Goal: Task Accomplishment & Management: Use online tool/utility

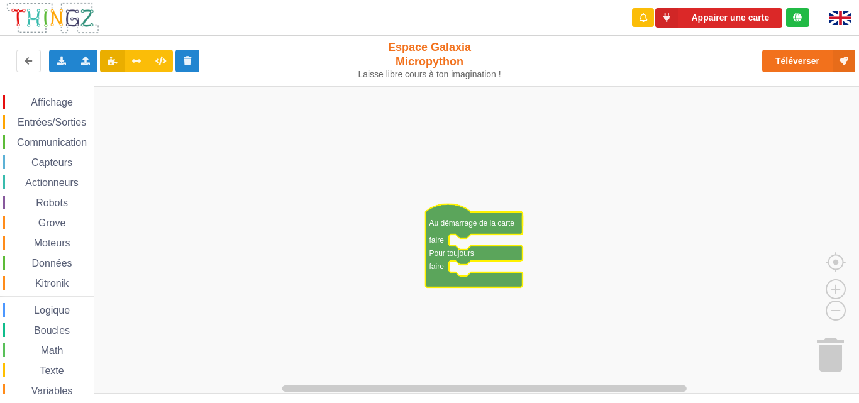
click at [439, 224] on text "Au démarrage de la carte" at bounding box center [471, 223] width 85 height 9
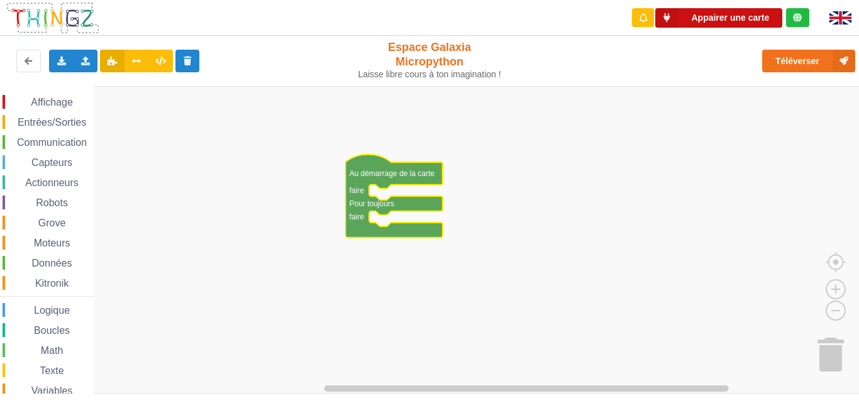
click at [720, 19] on button "Appairer une carte" at bounding box center [718, 17] width 127 height 19
click at [713, 21] on button "Appairer une carte" at bounding box center [718, 17] width 127 height 19
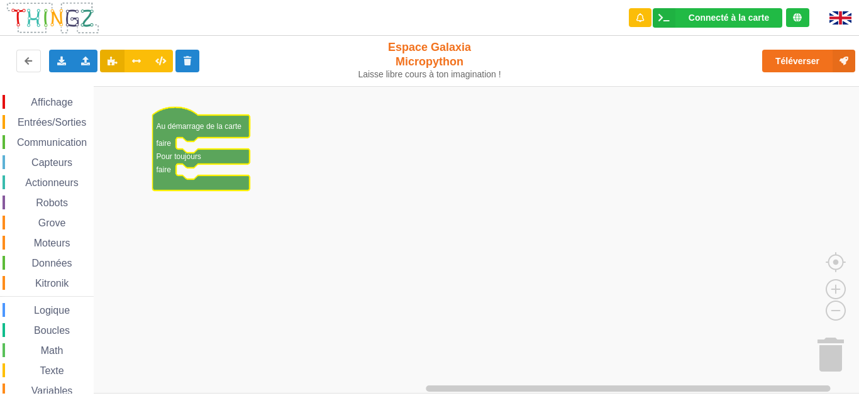
click at [382, 135] on rect "Espace de travail de Blocky" at bounding box center [433, 239] width 867 height 307
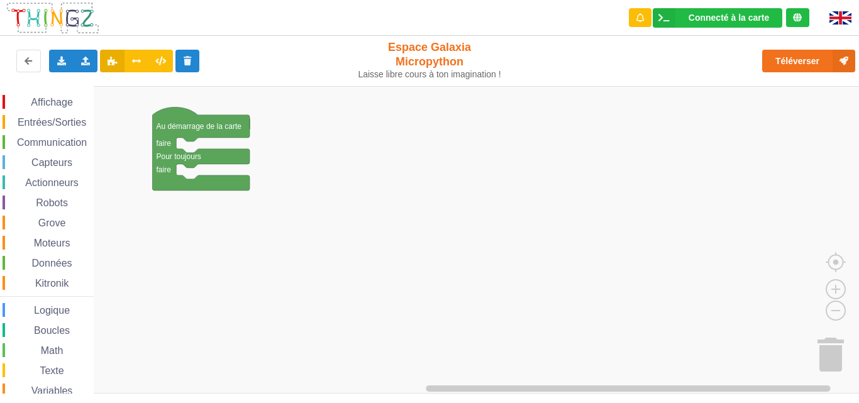
click at [47, 101] on span "Affichage" at bounding box center [51, 102] width 45 height 11
click at [195, 183] on div "Affichage Entrées/Sorties Communication Capteurs Actionneurs Robots Grove Moteu…" at bounding box center [433, 240] width 867 height 308
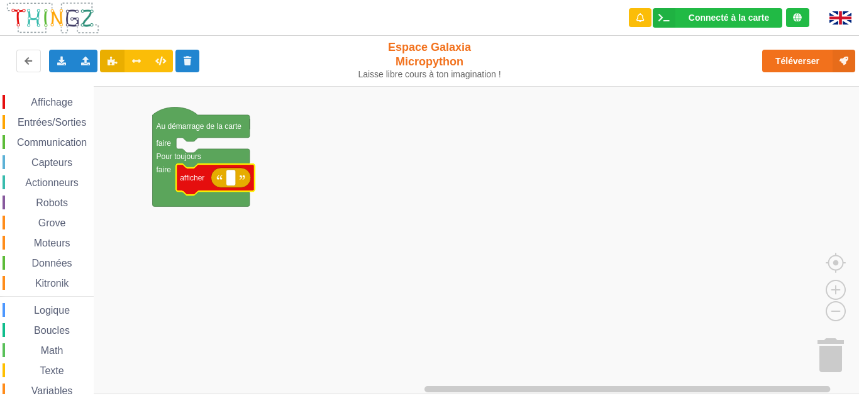
click at [55, 163] on span "Capteurs" at bounding box center [52, 162] width 45 height 11
click at [235, 180] on div "Affichage Entrées/Sorties Communication Capteurs Actionneurs Robots Grove Moteu…" at bounding box center [433, 240] width 867 height 308
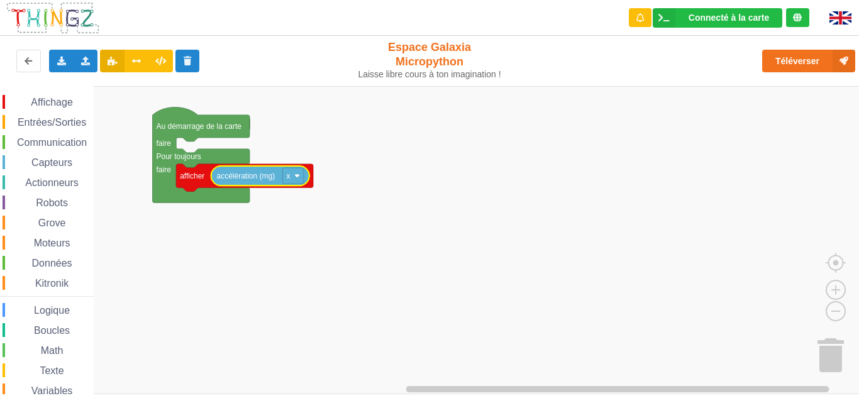
click at [59, 128] on div "Entrées/Sorties" at bounding box center [48, 122] width 91 height 14
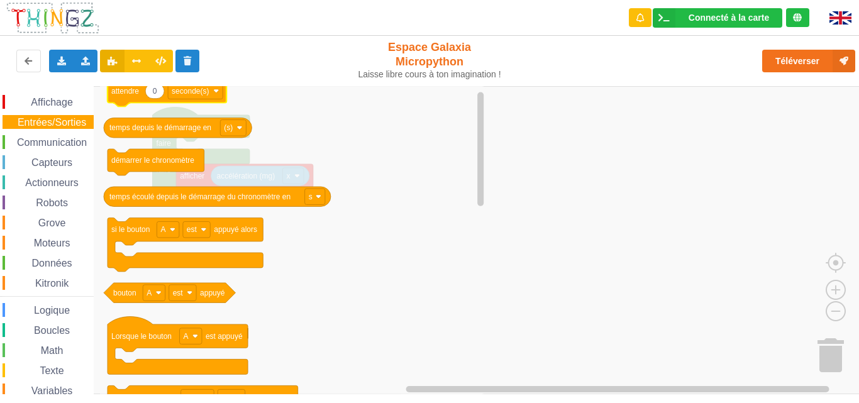
click at [128, 99] on icon "Espace de travail de Blocky" at bounding box center [166, 93] width 119 height 28
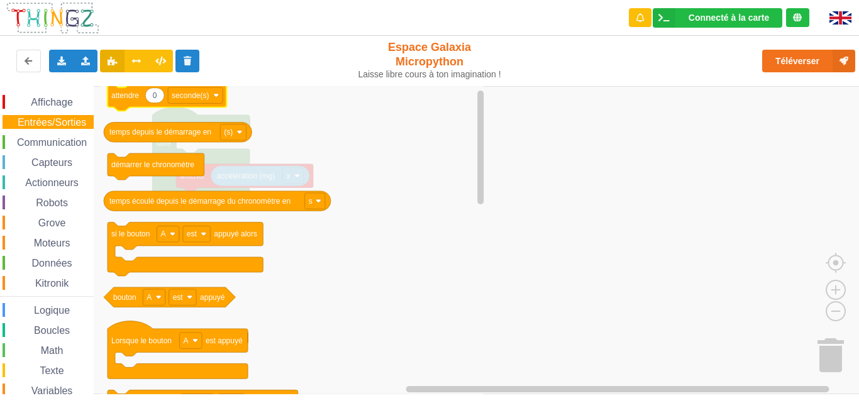
click at [126, 101] on icon "Espace de travail de Blocky" at bounding box center [166, 98] width 119 height 28
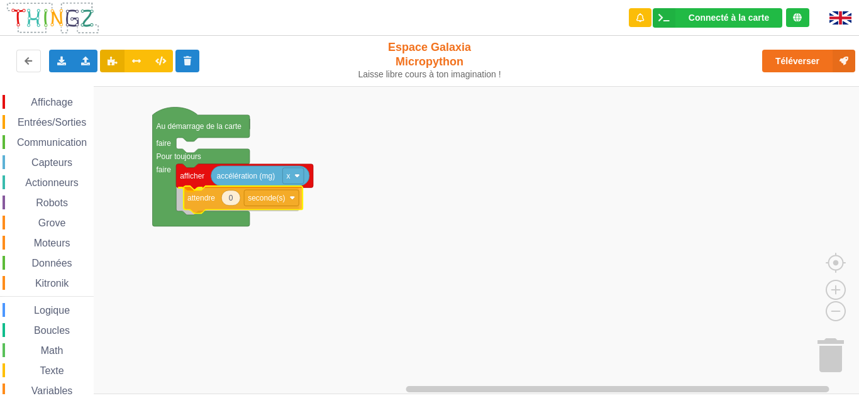
click at [204, 202] on div "Affichage Entrées/Sorties Communication Capteurs Actionneurs Robots Grove Moteu…" at bounding box center [433, 240] width 867 height 308
click at [222, 199] on text "0" at bounding box center [223, 199] width 4 height 9
type input "200"
click at [267, 202] on text "seconde(s)" at bounding box center [263, 199] width 37 height 9
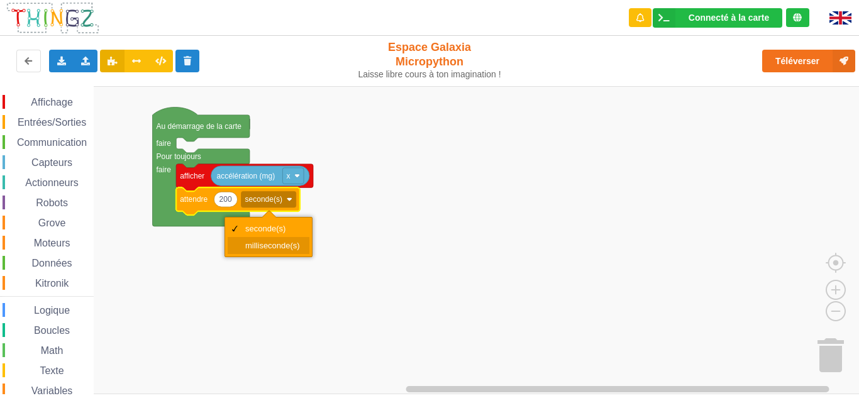
click at [263, 241] on div "milliseconde(s)" at bounding box center [272, 245] width 55 height 9
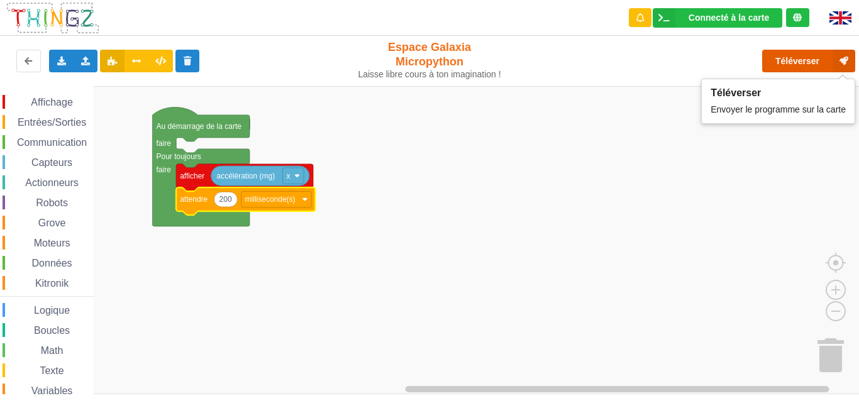
click at [788, 56] on button "Téléverser" at bounding box center [808, 61] width 93 height 23
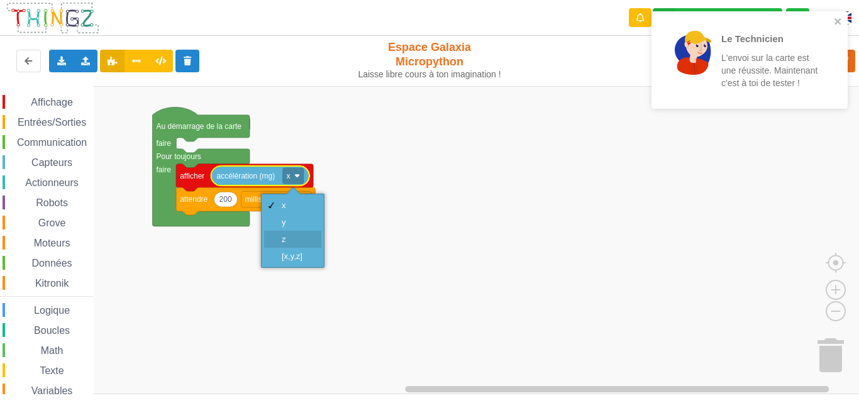
click at [287, 243] on div "z" at bounding box center [297, 238] width 30 height 9
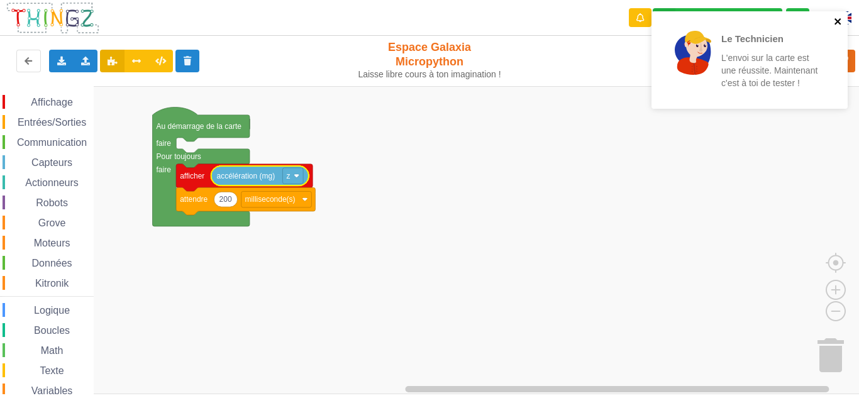
click at [834, 28] on button "close" at bounding box center [838, 22] width 9 height 12
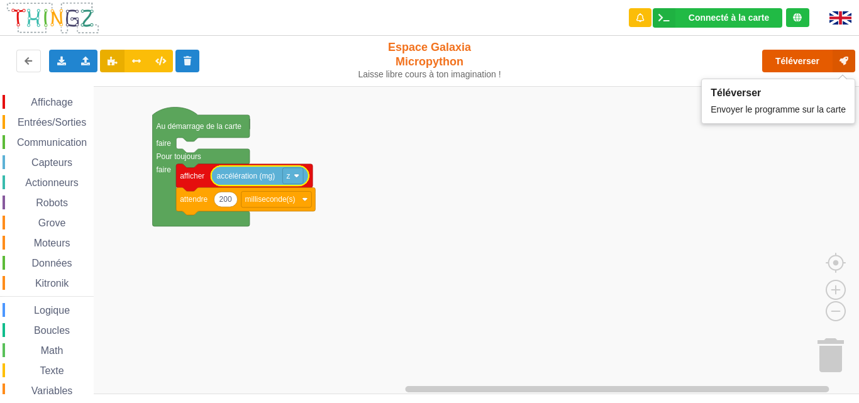
click at [790, 69] on button "Téléverser" at bounding box center [808, 61] width 93 height 23
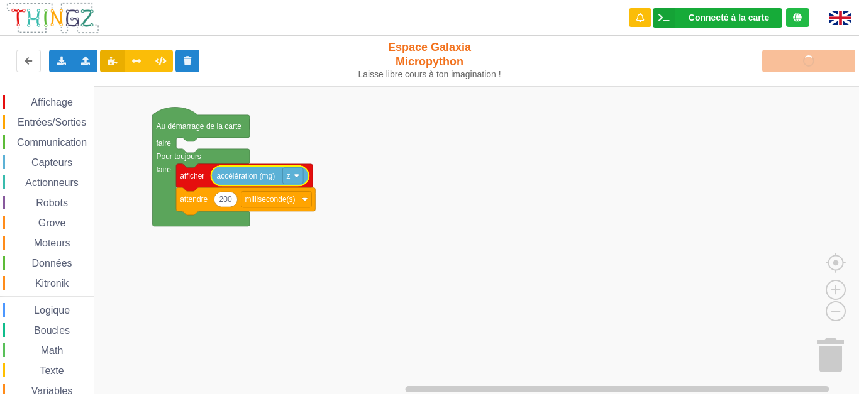
click at [715, 12] on div "Connecté à la carte Réglages Ouvrir le moniteur automatiquement Connexion autom…" at bounding box center [716, 17] width 129 height 19
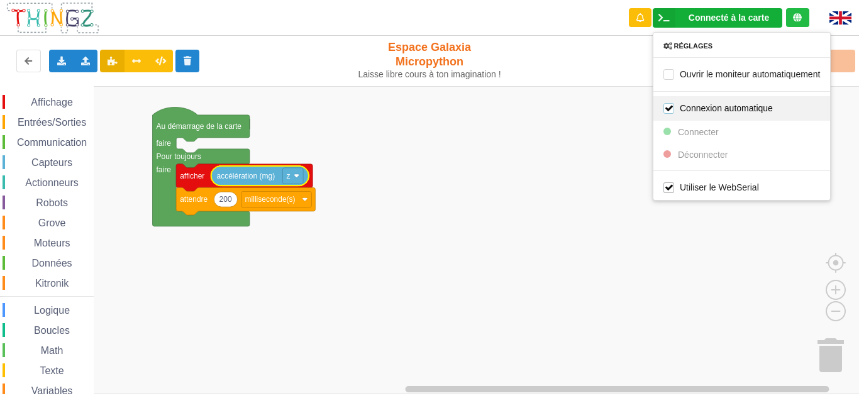
click at [714, 111] on label "Connexion automatique" at bounding box center [717, 107] width 109 height 11
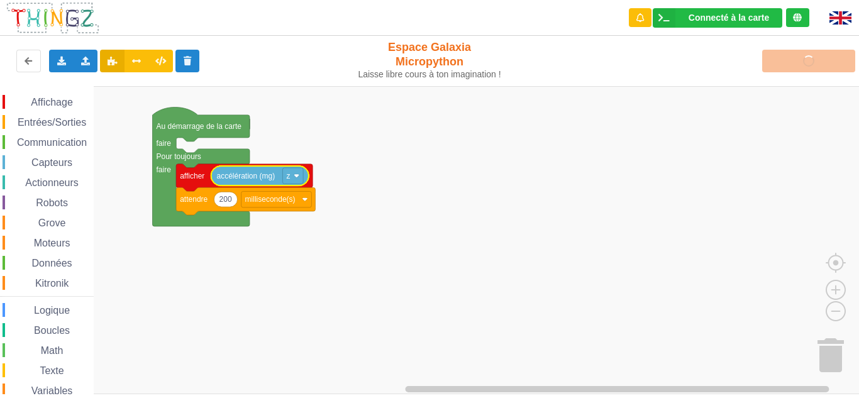
click at [786, 67] on div "Téléverser" at bounding box center [687, 61] width 353 height 40
click at [551, 251] on rect "Espace de travail de Blocky" at bounding box center [433, 240] width 867 height 308
click at [183, 139] on rect "Espace de travail de Blocky" at bounding box center [433, 240] width 867 height 308
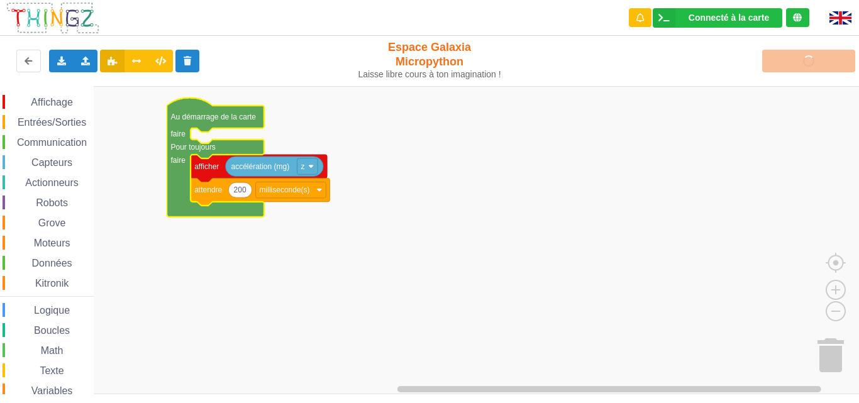
click at [806, 66] on div "Téléverser" at bounding box center [687, 61] width 353 height 40
click at [747, 23] on div "Connecté à la carte Réglages Ouvrir le moniteur automatiquement Connexion autom…" at bounding box center [716, 17] width 129 height 19
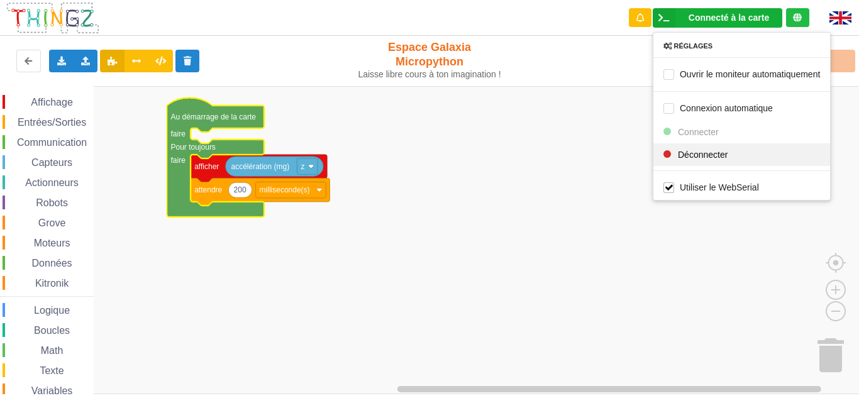
click at [710, 151] on div "Réglages Ouvrir le moniteur automatiquement Connexion automatique Connecter Déc…" at bounding box center [741, 116] width 178 height 168
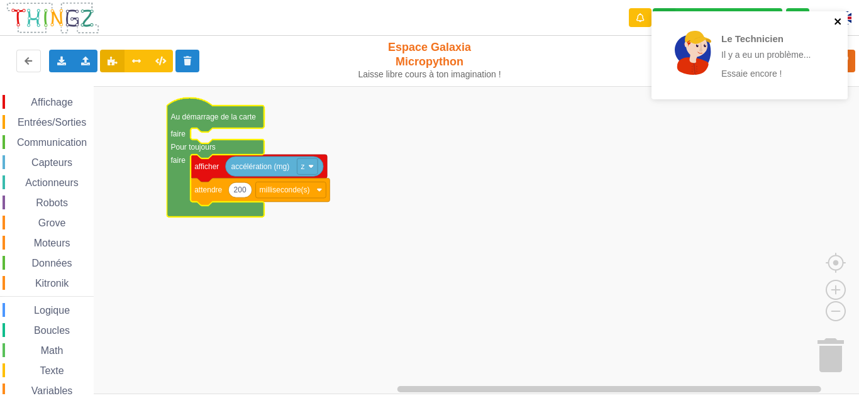
click at [837, 19] on icon "close" at bounding box center [838, 21] width 9 height 10
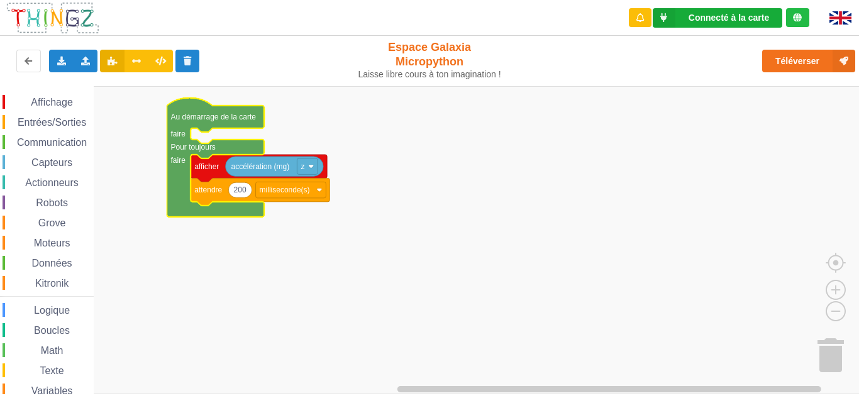
click at [735, 18] on div "Connecté à la carte" at bounding box center [728, 17] width 80 height 9
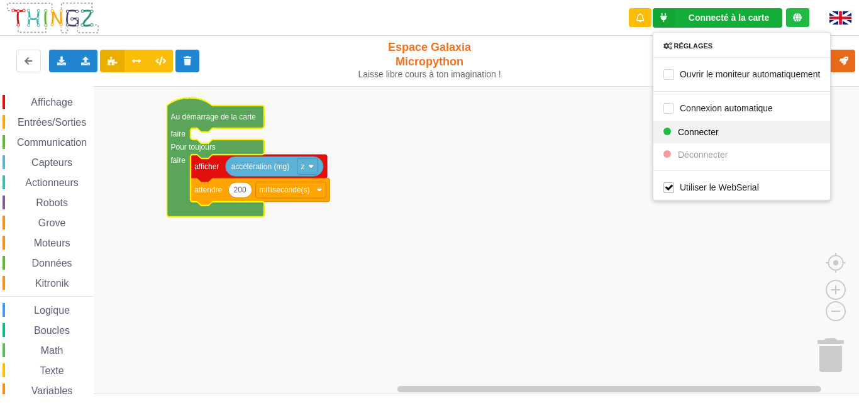
click at [685, 131] on span "Connecter" at bounding box center [698, 131] width 41 height 10
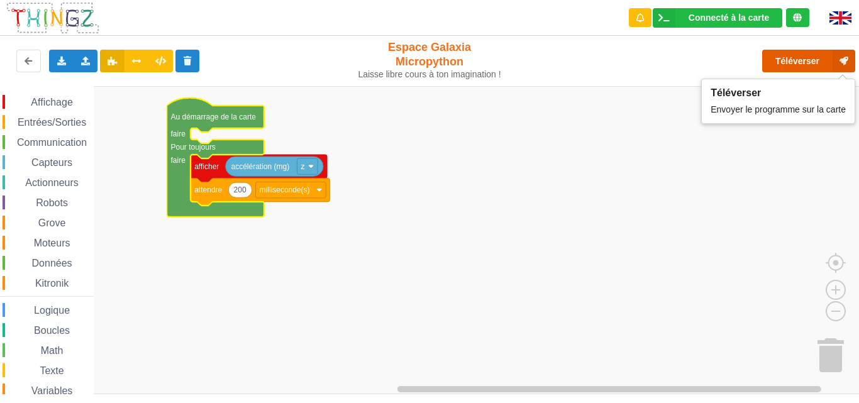
click at [800, 64] on button "Téléverser" at bounding box center [808, 61] width 93 height 23
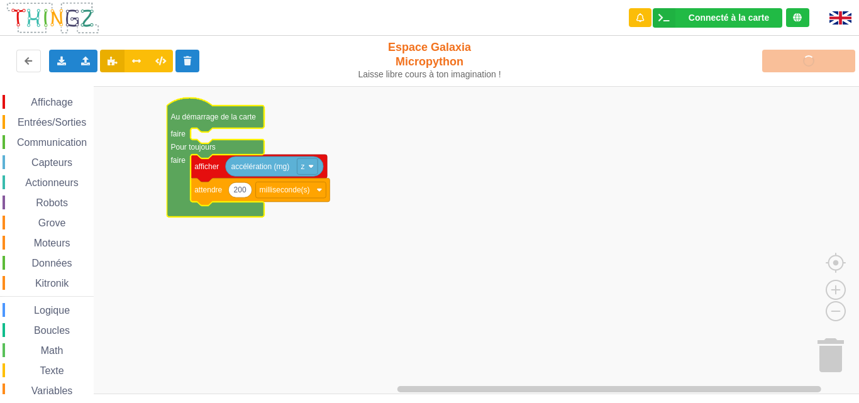
click at [800, 21] on icon at bounding box center [797, 17] width 9 height 9
click at [221, 165] on icon "Espace de travail de Blocky" at bounding box center [258, 169] width 136 height 28
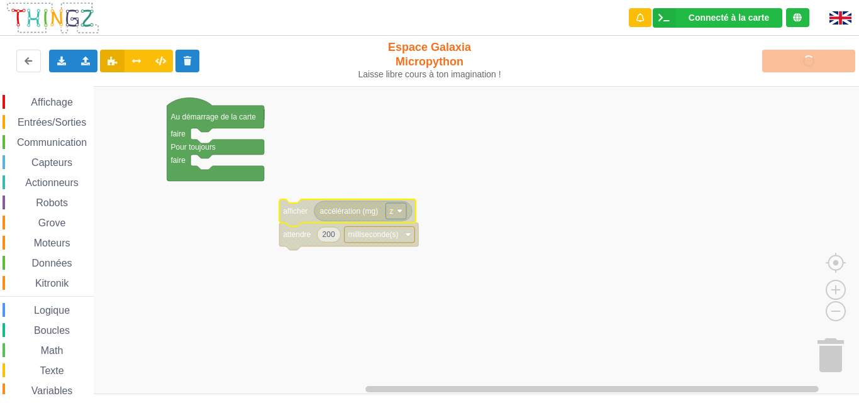
click at [798, 62] on div "Téléverser" at bounding box center [687, 61] width 353 height 40
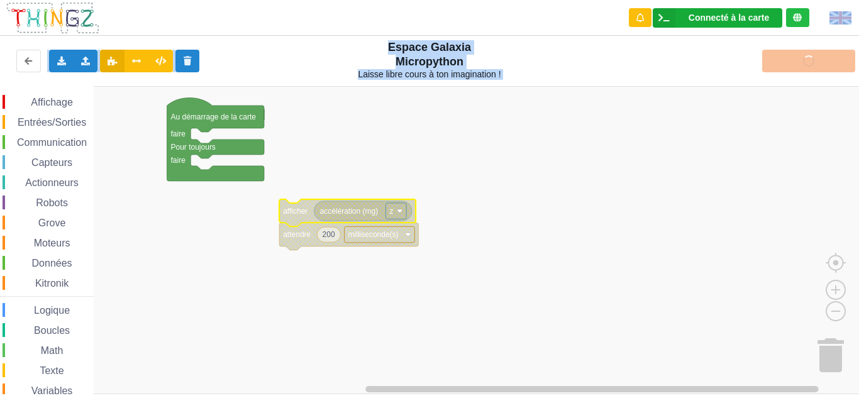
drag, startPoint x: 798, startPoint y: 62, endPoint x: 723, endPoint y: 12, distance: 89.8
click at [723, 12] on div "Connecté à la carte Réglages Ouvrir le moniteur automatiquement Connexion autom…" at bounding box center [429, 38] width 876 height 95
click at [723, 12] on div "Connecté à la carte Réglages Ouvrir le moniteur automatiquement Connexion autom…" at bounding box center [716, 17] width 129 height 19
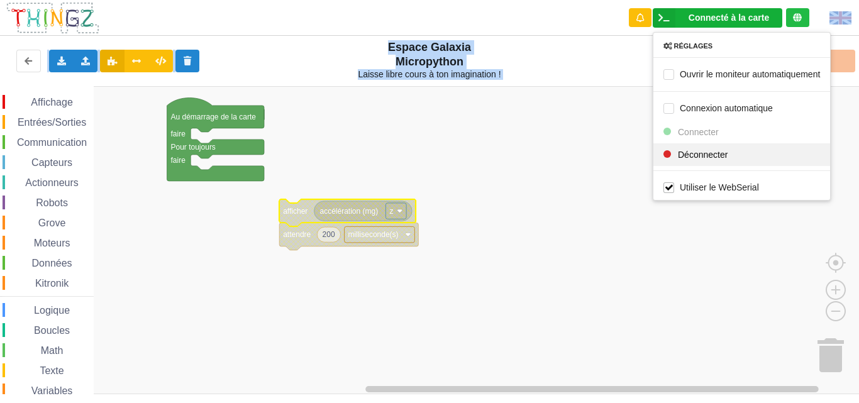
click at [694, 150] on span "Déconnecter" at bounding box center [703, 154] width 50 height 10
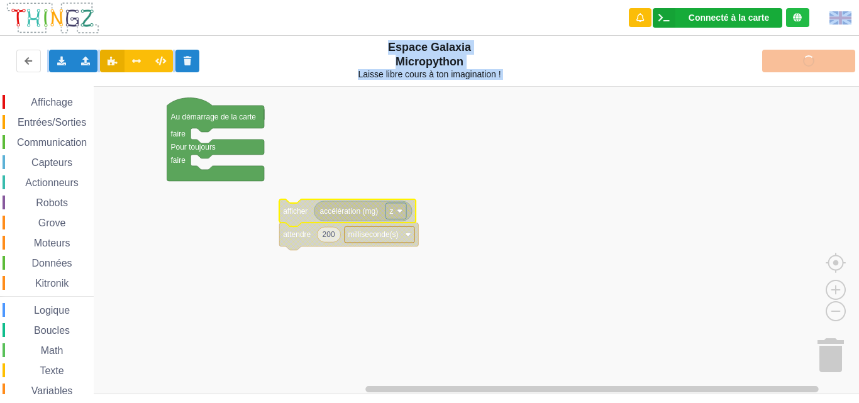
click at [661, 18] on icon at bounding box center [663, 17] width 23 height 19
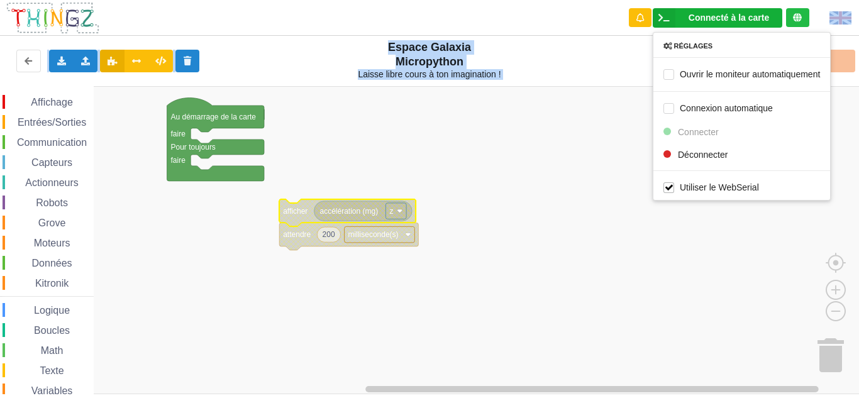
click at [675, 49] on div "Réglages" at bounding box center [741, 45] width 177 height 9
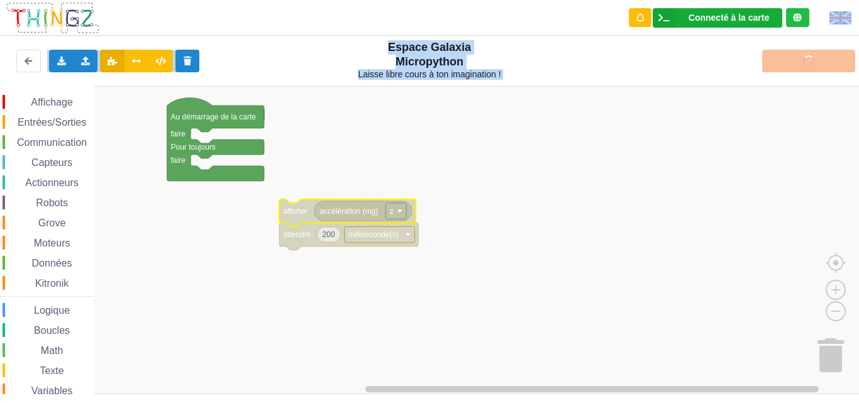
click at [668, 16] on icon at bounding box center [663, 17] width 23 height 19
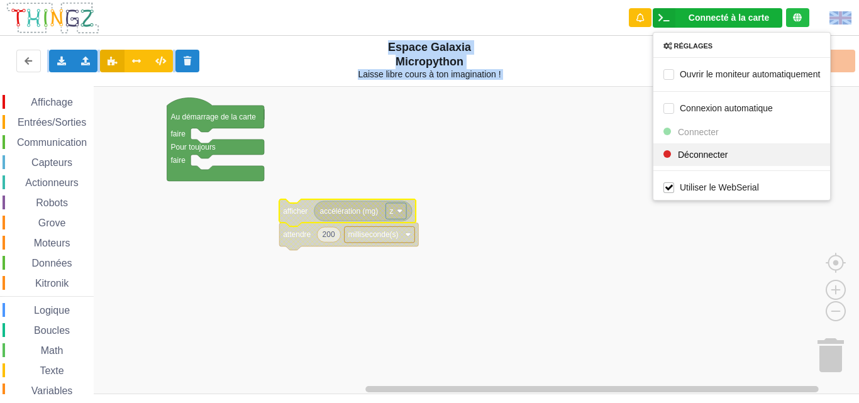
click at [681, 157] on span "Déconnecter" at bounding box center [703, 154] width 50 height 10
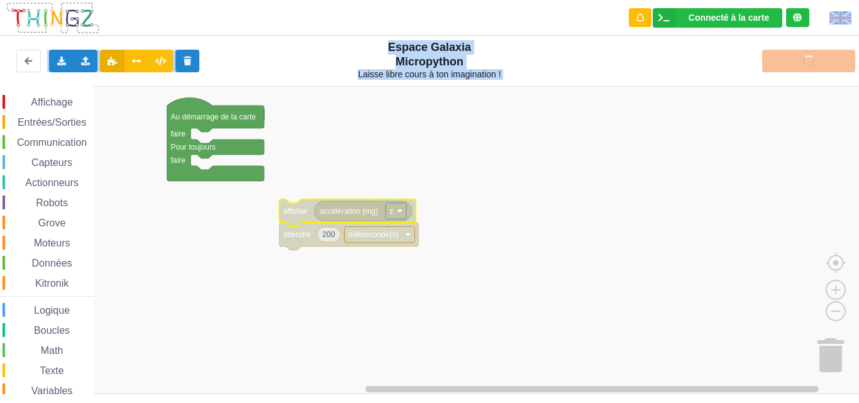
click at [790, 56] on div "Téléverser" at bounding box center [687, 61] width 353 height 40
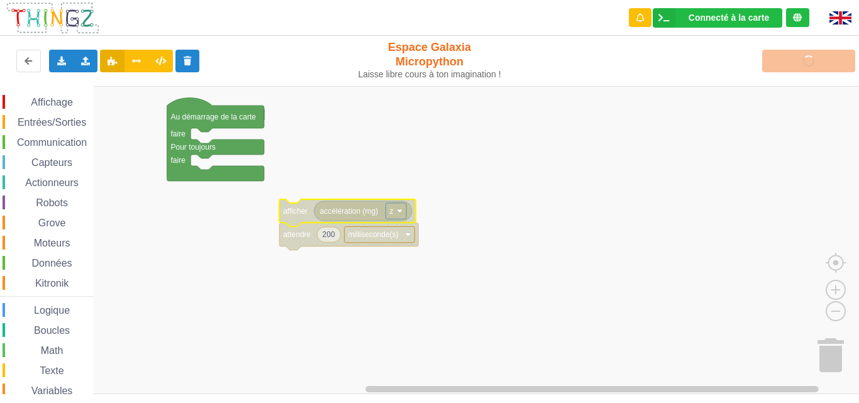
click at [790, 56] on div "Téléverser" at bounding box center [687, 61] width 353 height 40
drag, startPoint x: 790, startPoint y: 56, endPoint x: 605, endPoint y: 139, distance: 203.2
click at [605, 139] on div "Connecté à la carte Réglages Ouvrir le moniteur automatiquement Connexion autom…" at bounding box center [429, 192] width 876 height 403
click at [605, 139] on rect "Espace de travail de Blocky" at bounding box center [433, 240] width 867 height 308
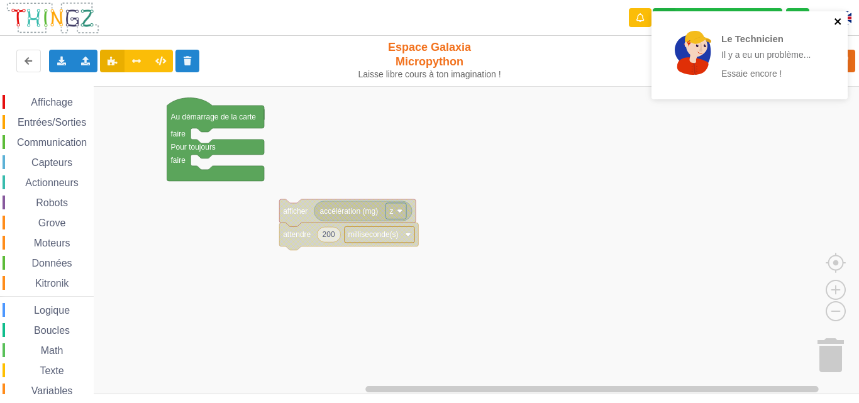
click at [837, 19] on icon "close" at bounding box center [838, 21] width 9 height 10
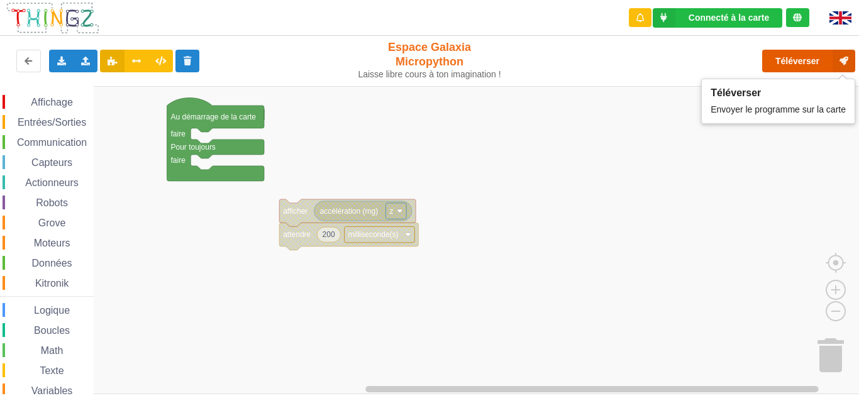
click at [794, 65] on button "Téléverser" at bounding box center [808, 61] width 93 height 23
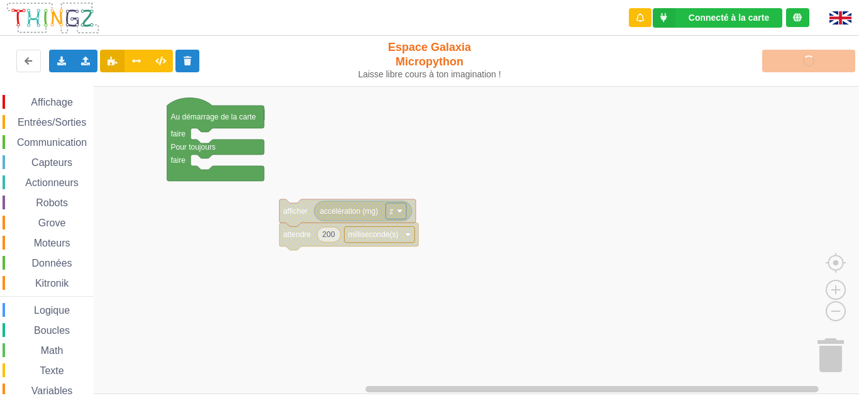
click at [617, 196] on rect "Espace de travail de Blocky" at bounding box center [433, 240] width 867 height 308
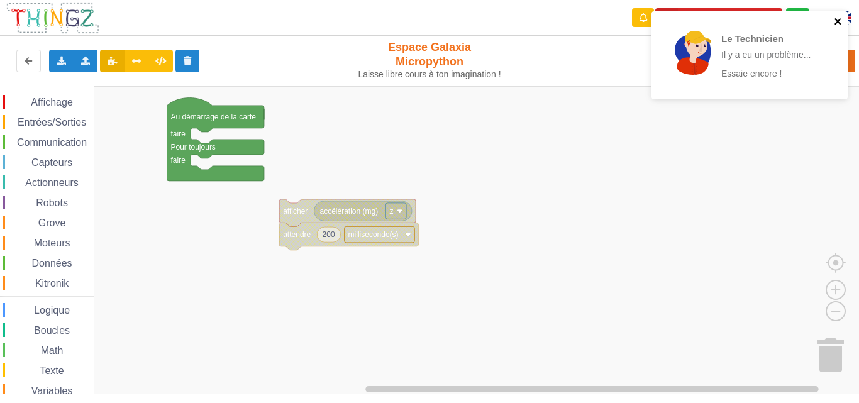
click at [838, 28] on button "close" at bounding box center [838, 22] width 9 height 12
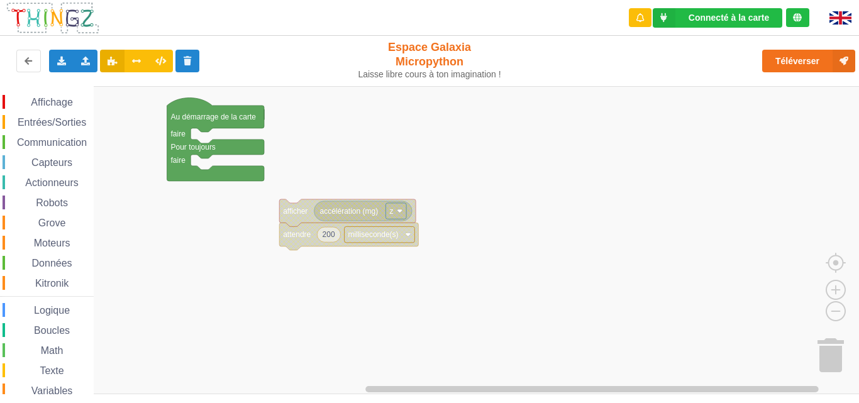
click at [743, 13] on div "Connecté à la carte" at bounding box center [728, 17] width 80 height 9
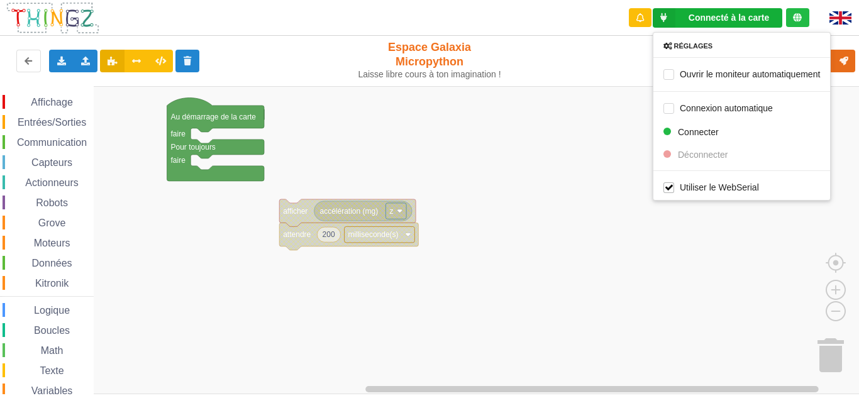
click at [579, 192] on rect "Espace de travail de Blocky" at bounding box center [433, 240] width 867 height 308
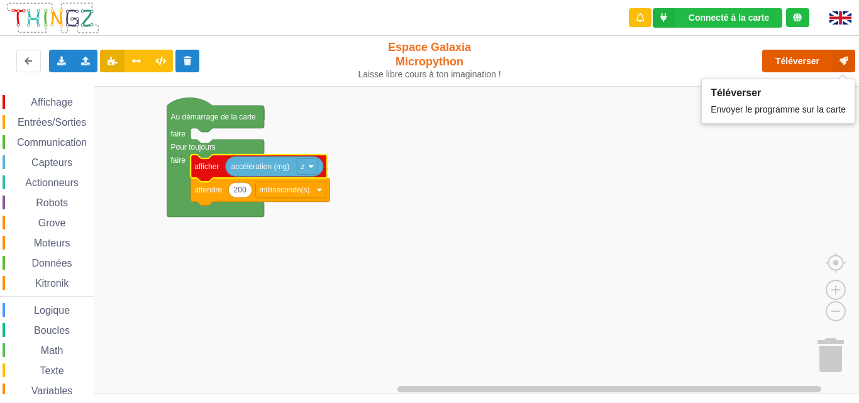
click at [815, 63] on button "Téléverser" at bounding box center [808, 61] width 93 height 23
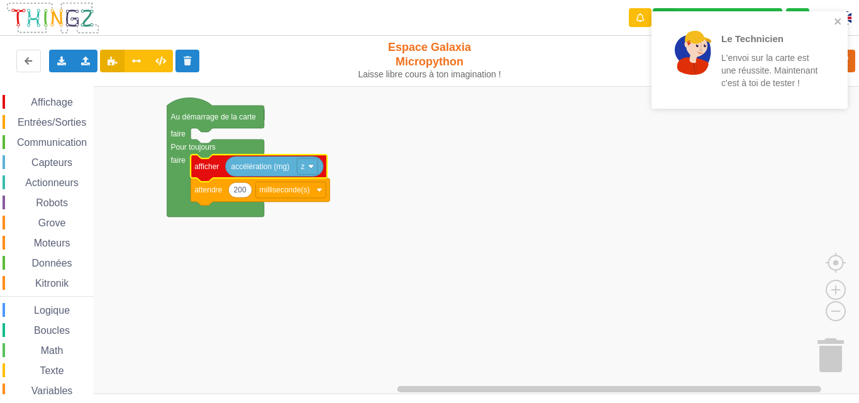
click at [55, 163] on span "Capteurs" at bounding box center [52, 162] width 45 height 11
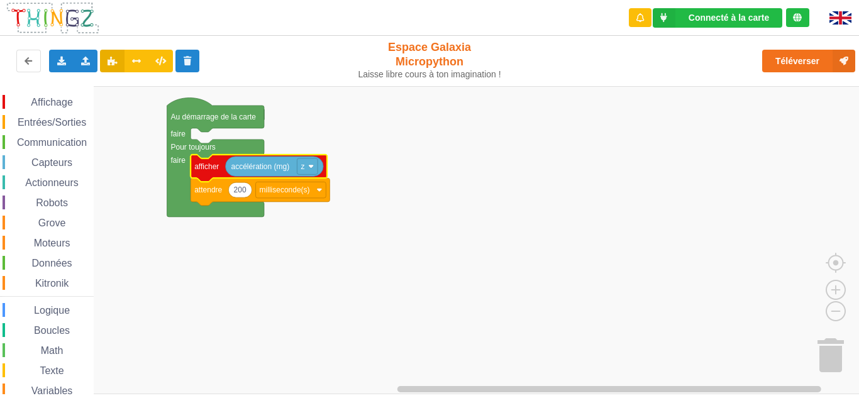
click at [526, 241] on rect "Espace de travail de Blocky" at bounding box center [433, 240] width 867 height 308
click at [58, 102] on span "Affichage" at bounding box center [51, 102] width 45 height 11
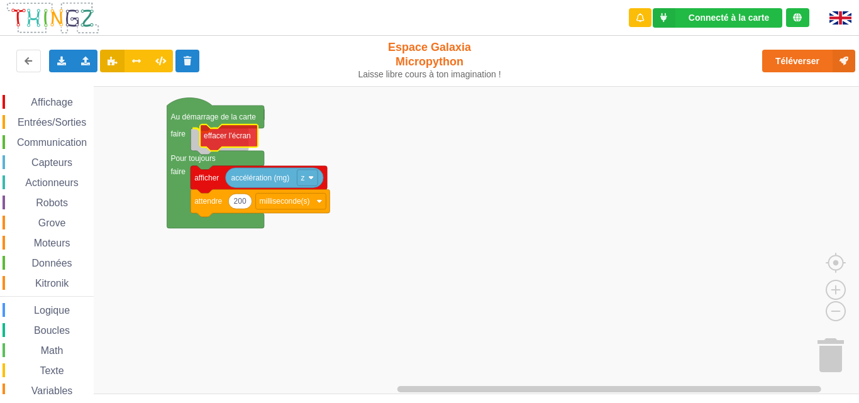
click at [221, 135] on div "Affichage Entrées/Sorties Communication Capteurs Actionneurs Robots Grove Moteu…" at bounding box center [433, 240] width 867 height 308
click at [65, 107] on div "Affichage" at bounding box center [48, 102] width 91 height 14
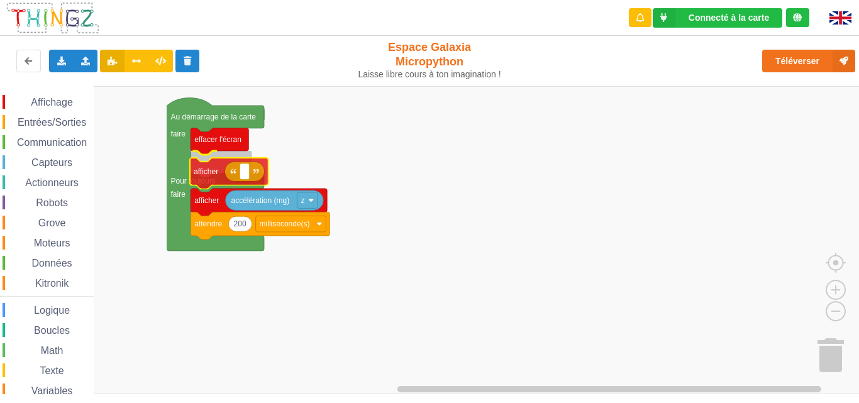
click at [213, 176] on div "Affichage Entrées/Sorties Communication Capteurs Actionneurs Robots Grove Moteu…" at bounding box center [433, 240] width 867 height 308
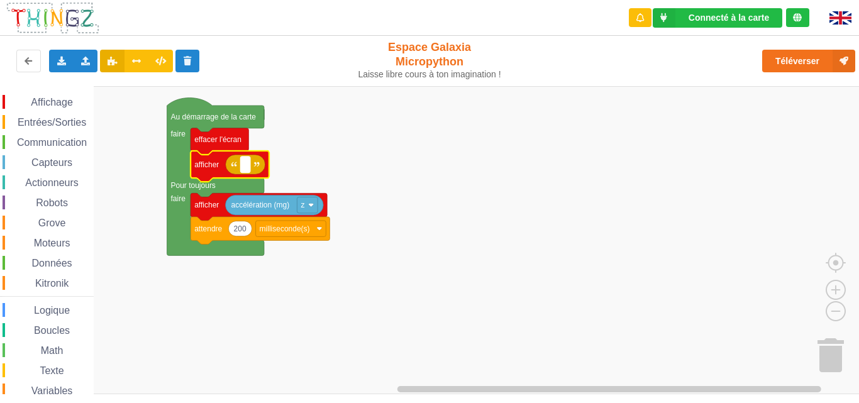
click at [246, 167] on text "Espace de travail de Blocky" at bounding box center [246, 164] width 2 height 9
type input "M"
click at [289, 166] on input "soulevementdetecte" at bounding box center [280, 165] width 79 height 16
type input "soulèvement détecté"
click at [52, 393] on span "Variables" at bounding box center [52, 390] width 45 height 11
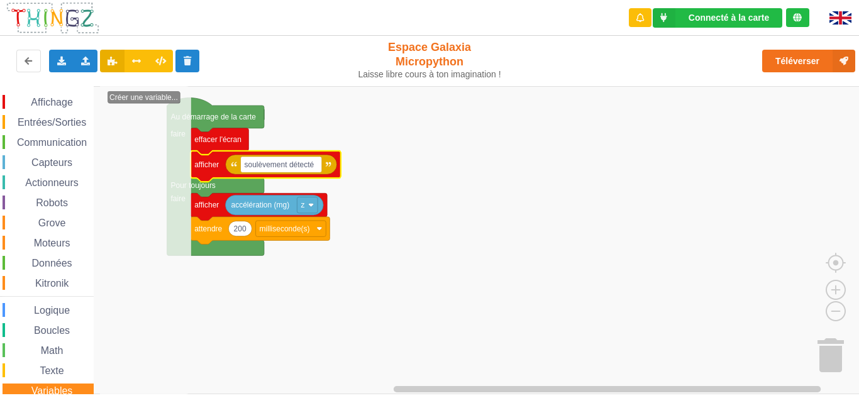
click at [52, 393] on span "Variables" at bounding box center [52, 390] width 45 height 11
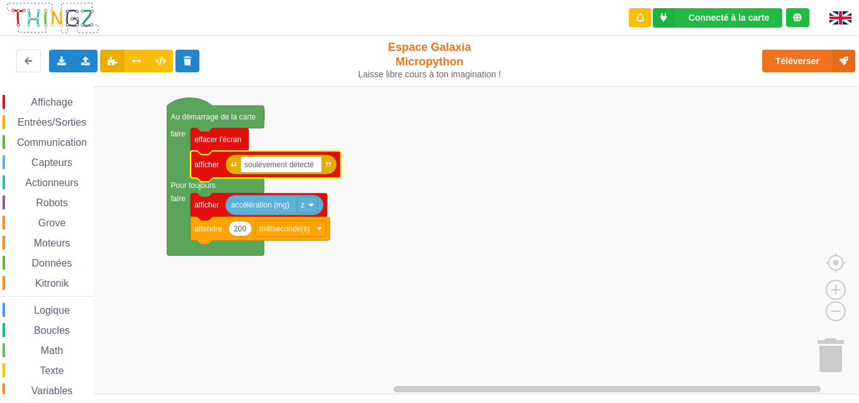
click at [52, 393] on span "Variables" at bounding box center [52, 390] width 45 height 11
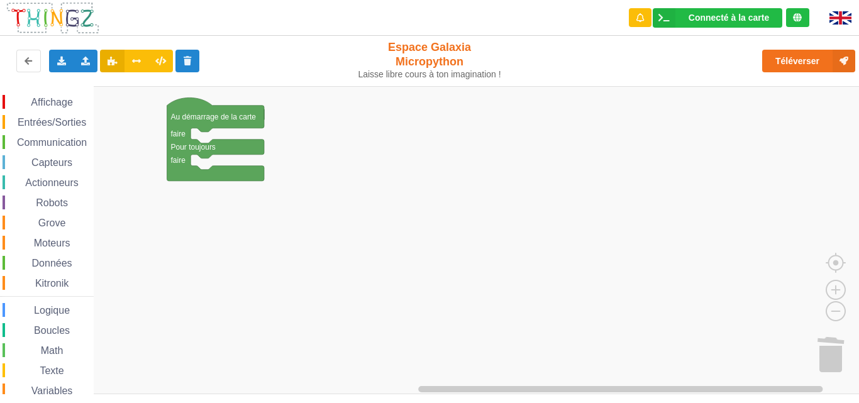
click at [79, 141] on span "Communication" at bounding box center [52, 142] width 74 height 11
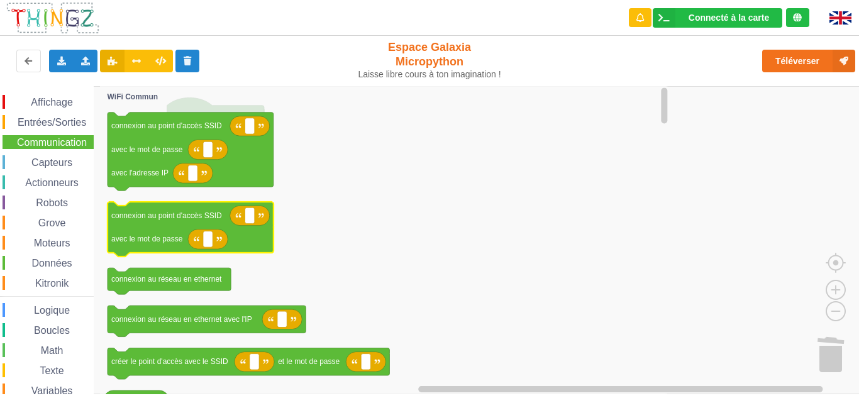
click at [145, 243] on text "avec le mot de passe" at bounding box center [147, 239] width 72 height 9
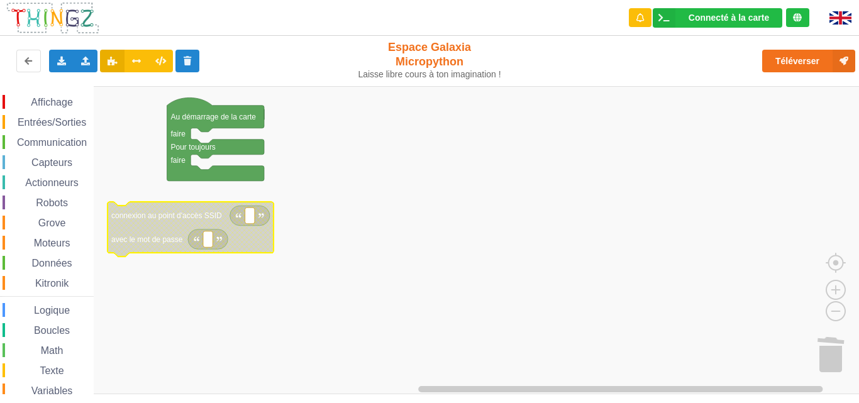
click at [145, 243] on text "avec le mot de passe" at bounding box center [147, 239] width 72 height 9
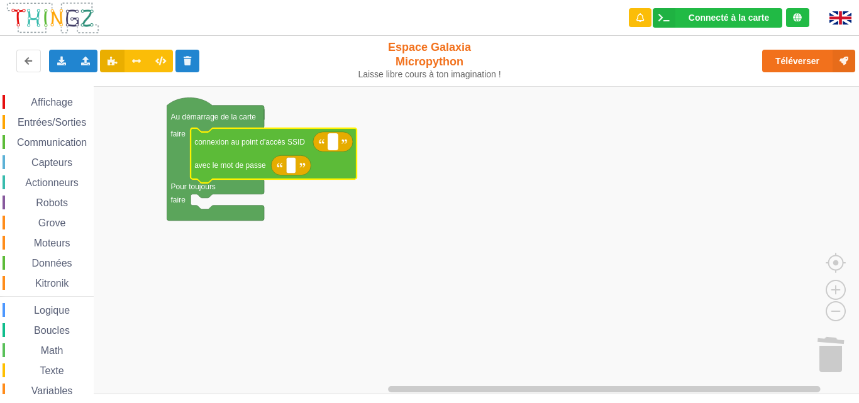
click at [337, 146] on rect "Espace de travail de Blocky" at bounding box center [332, 142] width 9 height 16
type input "x"
type input "Xiaomi 11T"
click at [295, 166] on rect "Espace de travail de Blocky" at bounding box center [290, 165] width 9 height 16
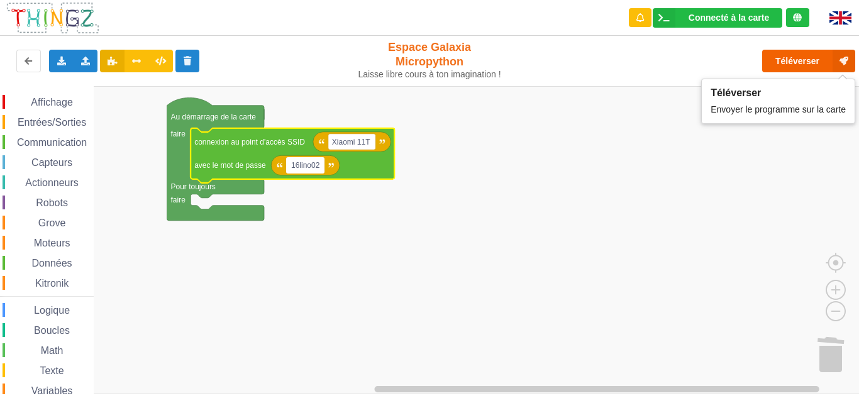
type input "16lino02"
click at [789, 63] on button "Téléverser" at bounding box center [808, 61] width 93 height 23
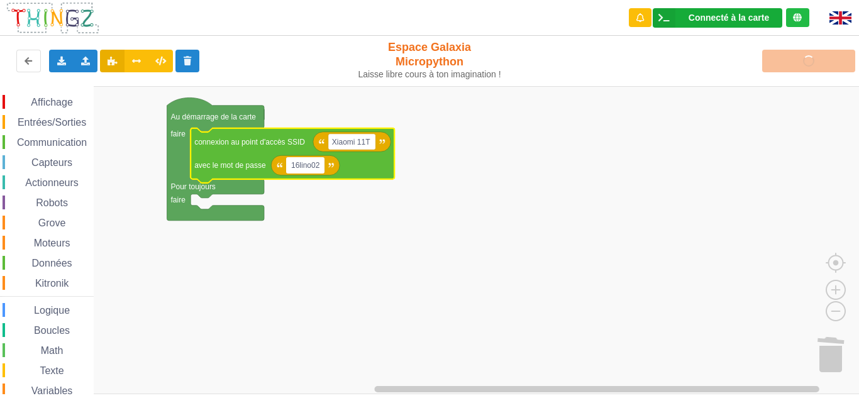
click at [725, 18] on div "Connecté à la carte" at bounding box center [728, 17] width 80 height 9
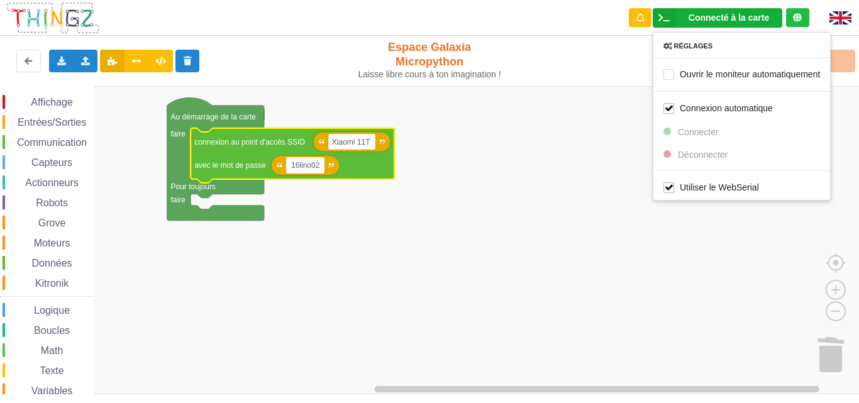
click at [689, 133] on div "Réglages Ouvrir le moniteur automatiquement Connexion automatique Connecter Déc…" at bounding box center [741, 116] width 178 height 168
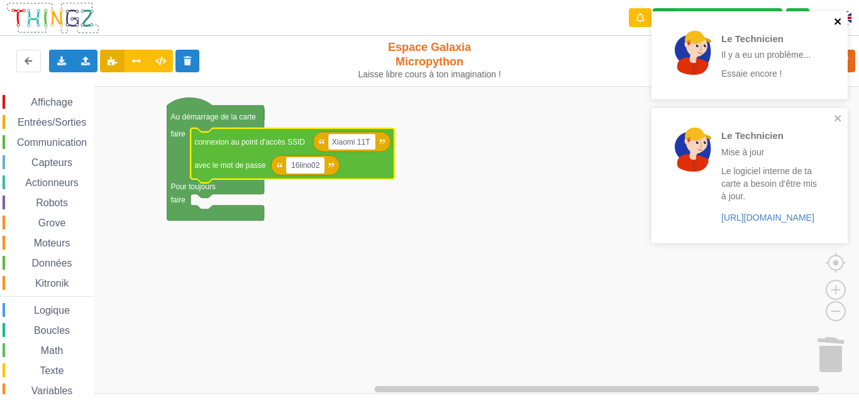
click at [839, 23] on icon "close" at bounding box center [837, 21] width 6 height 6
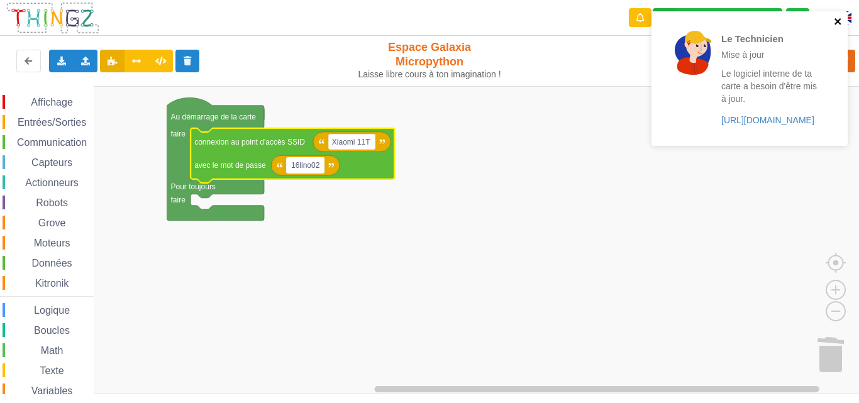
click at [835, 20] on icon "close" at bounding box center [837, 21] width 6 height 6
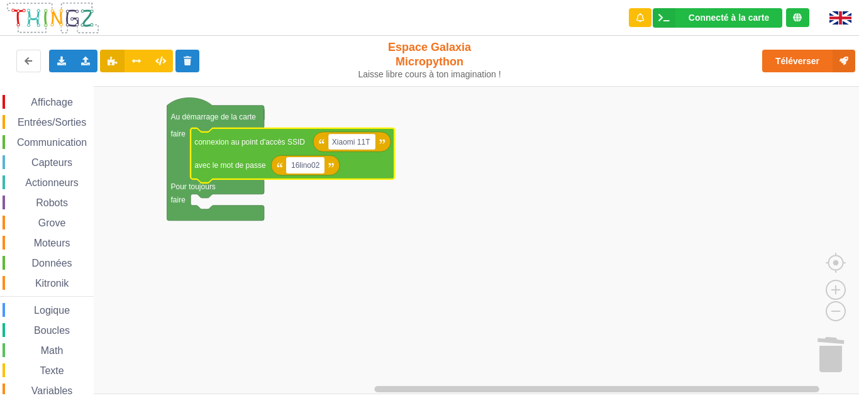
click at [754, 21] on div "Connecté à la carte" at bounding box center [728, 17] width 80 height 9
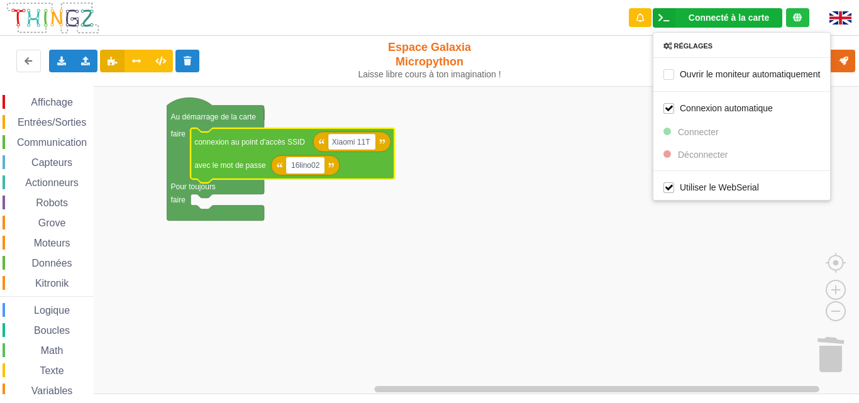
click at [706, 131] on div "Réglages Ouvrir le moniteur automatiquement Connexion automatique Connecter Déc…" at bounding box center [741, 116] width 178 height 168
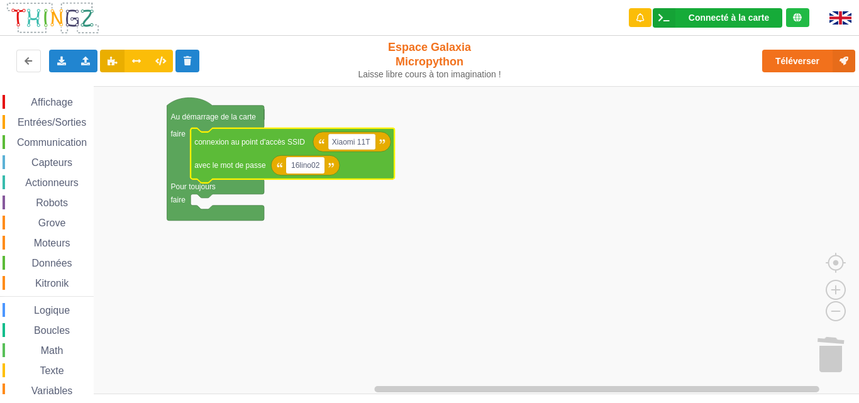
click at [712, 18] on div "Connecté à la carte" at bounding box center [728, 17] width 80 height 9
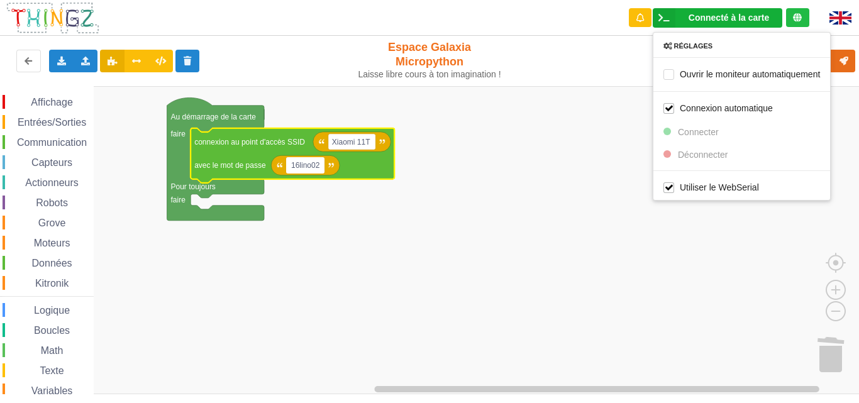
click at [689, 138] on div "Réglages Ouvrir le moniteur automatiquement Connexion automatique Connecter Déc…" at bounding box center [741, 116] width 178 height 168
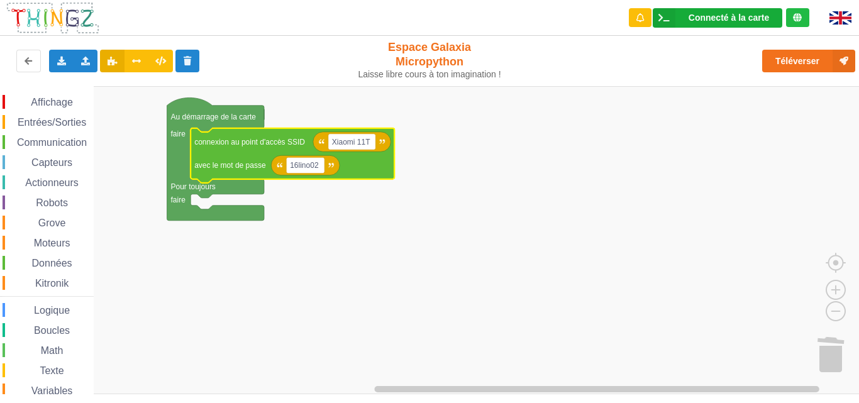
click at [689, 138] on rect "Espace de travail de Blocky" at bounding box center [433, 240] width 867 height 308
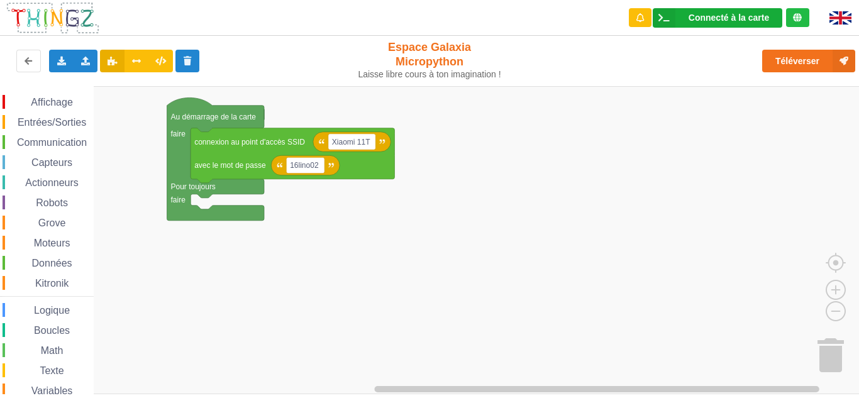
click at [732, 12] on div "Connecté à la carte Réglages Ouvrir le moniteur automatiquement Connexion autom…" at bounding box center [716, 17] width 129 height 19
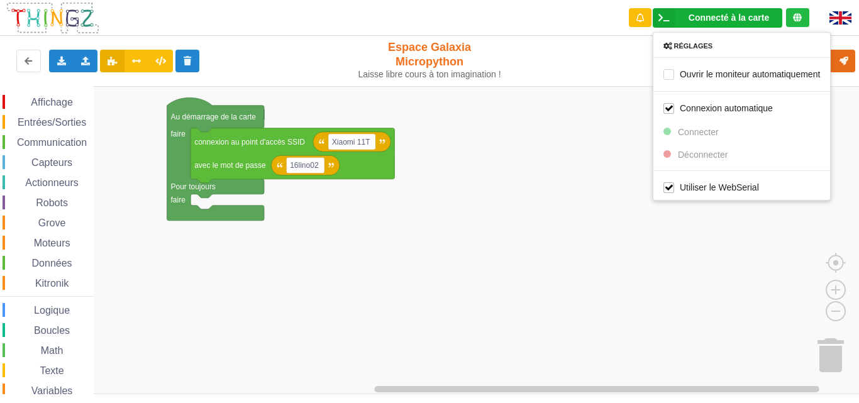
click at [578, 244] on rect "Espace de travail de Blocky" at bounding box center [433, 240] width 867 height 308
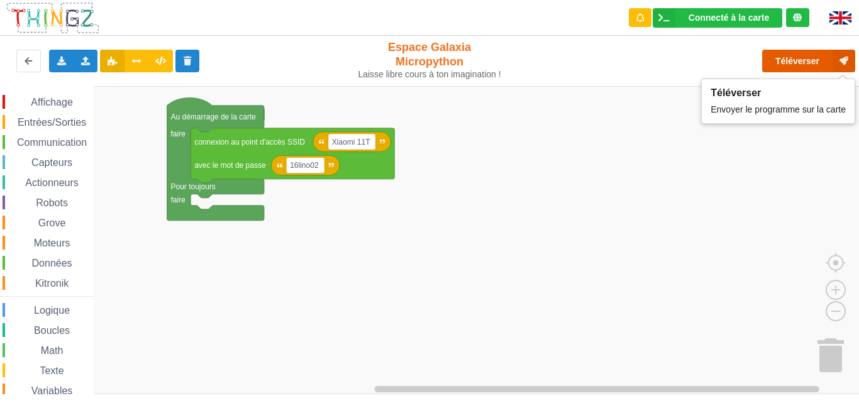
click at [805, 59] on button "Téléverser" at bounding box center [808, 61] width 93 height 23
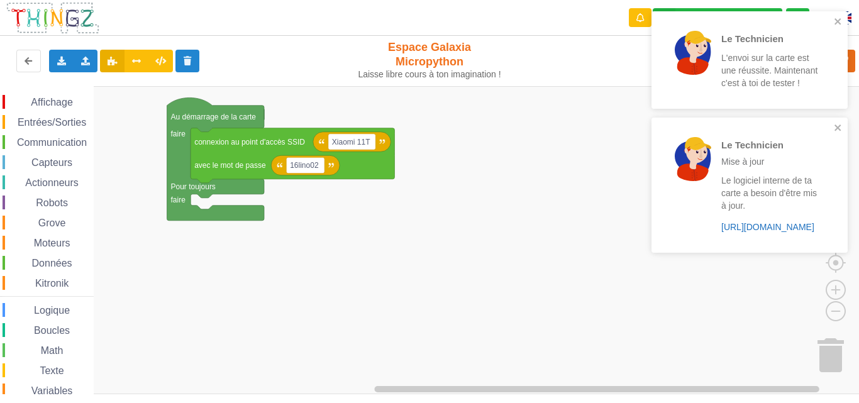
click at [775, 229] on link "https://play.thingz.co/firmware?micropython=1" at bounding box center [767, 227] width 93 height 10
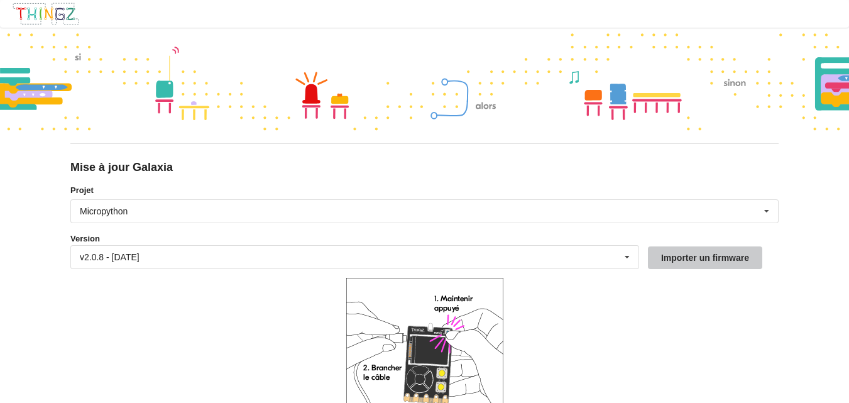
click at [680, 263] on button "Importer un firmware" at bounding box center [705, 257] width 114 height 23
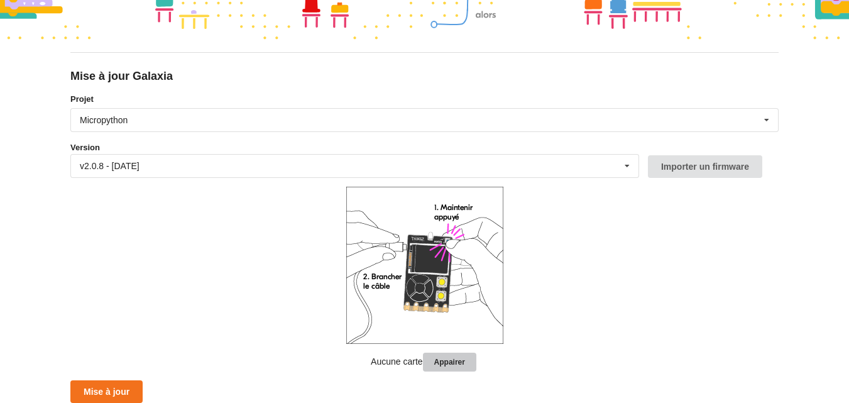
click at [451, 363] on button "Appairer" at bounding box center [449, 362] width 53 height 19
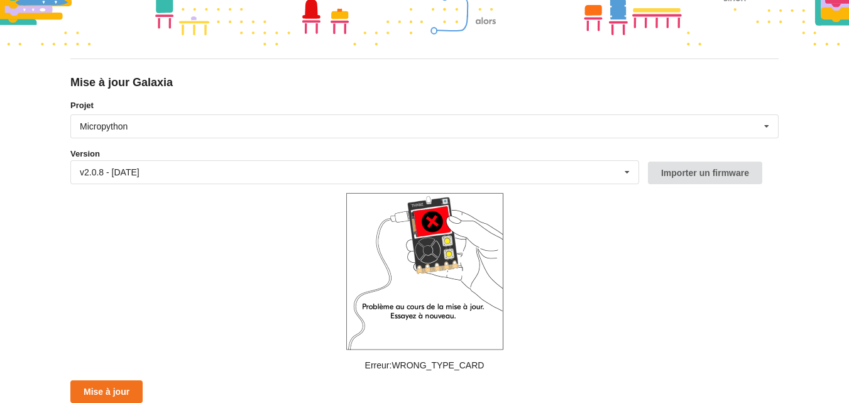
scroll to position [0, 0]
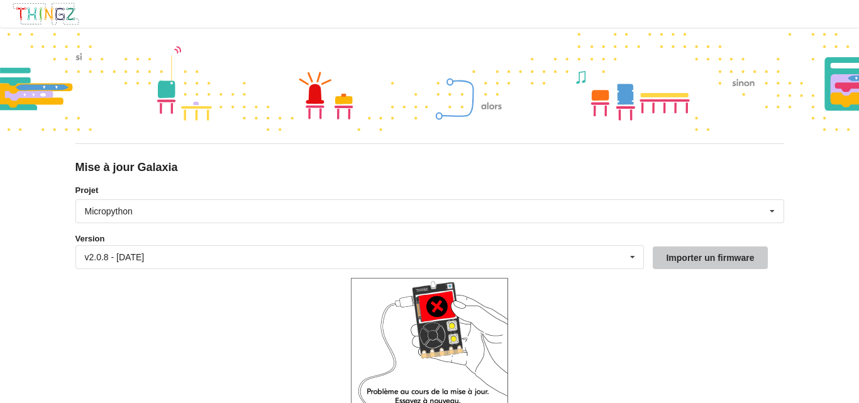
click at [703, 260] on button "Importer un firmware" at bounding box center [709, 257] width 114 height 23
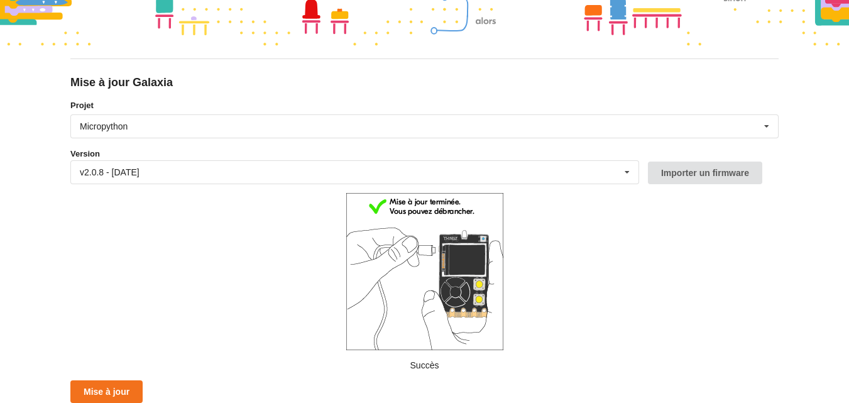
scroll to position [85, 0]
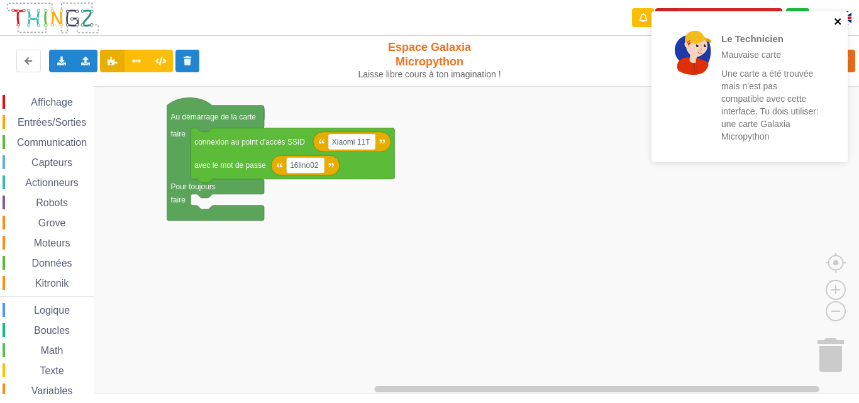
click at [838, 24] on icon "close" at bounding box center [838, 21] width 9 height 10
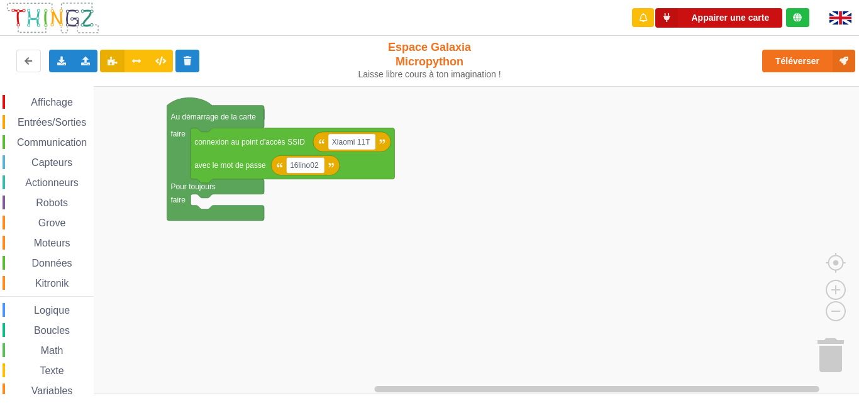
click at [739, 26] on button "Appairer une carte" at bounding box center [718, 17] width 127 height 19
click at [719, 18] on button "Appairer une carte" at bounding box center [718, 17] width 127 height 19
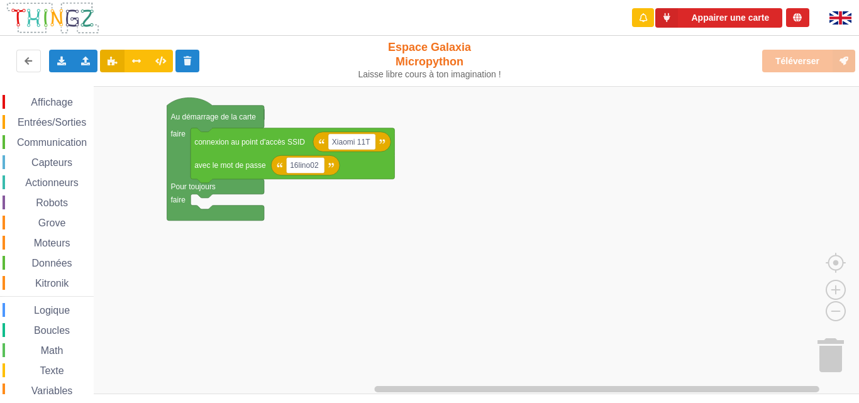
click at [791, 62] on div "Téléverser" at bounding box center [687, 61] width 353 height 40
click at [509, 314] on rect "Espace de travail de Blocky" at bounding box center [433, 240] width 867 height 308
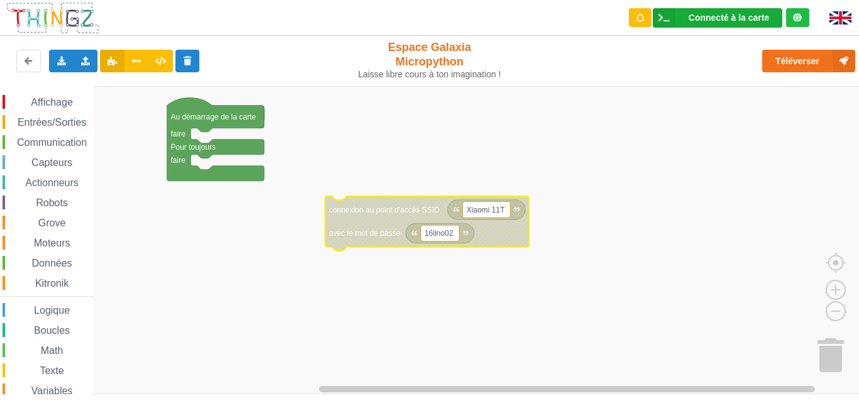
click at [737, 19] on div "Connecté à la carte" at bounding box center [728, 17] width 80 height 9
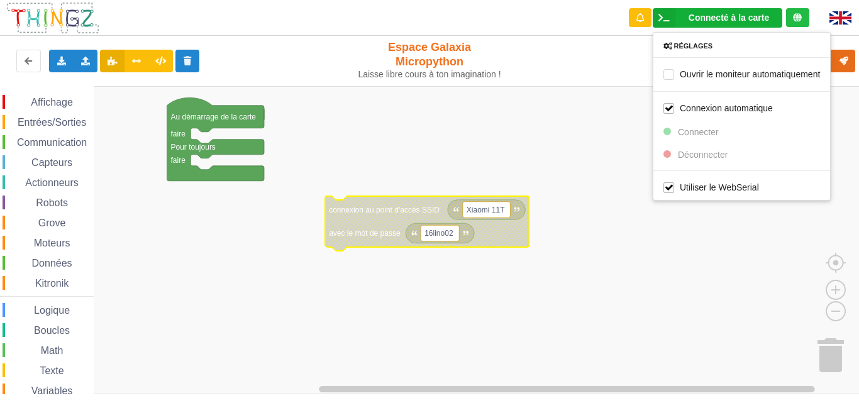
click at [614, 126] on rect "Espace de travail de Blocky" at bounding box center [433, 240] width 867 height 308
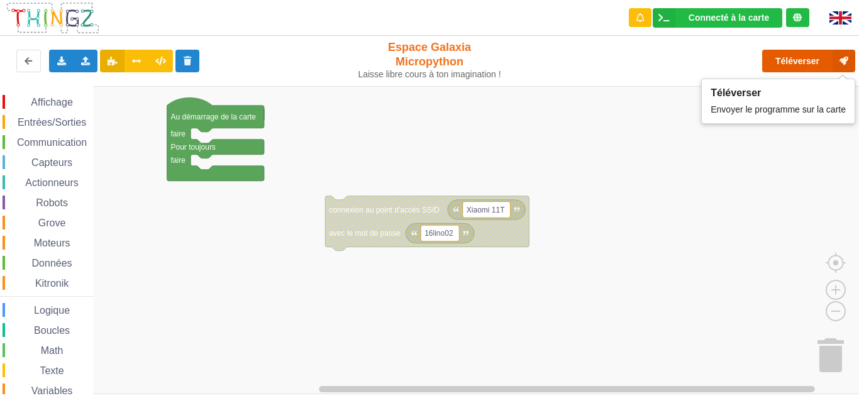
click at [786, 61] on button "Téléverser" at bounding box center [808, 61] width 93 height 23
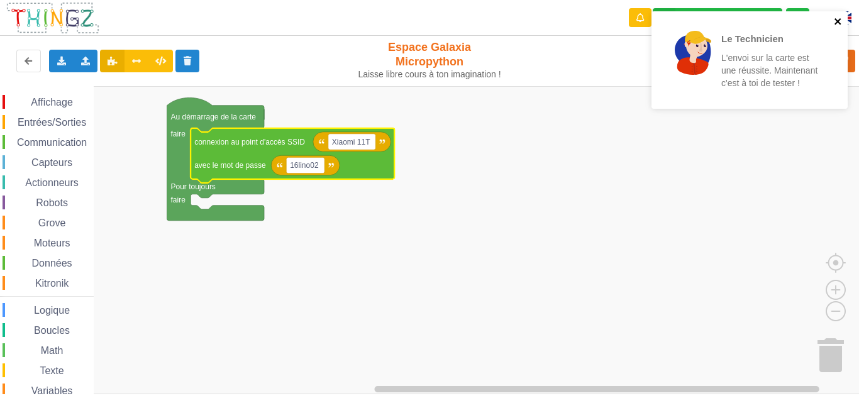
click at [836, 23] on icon "close" at bounding box center [837, 21] width 6 height 6
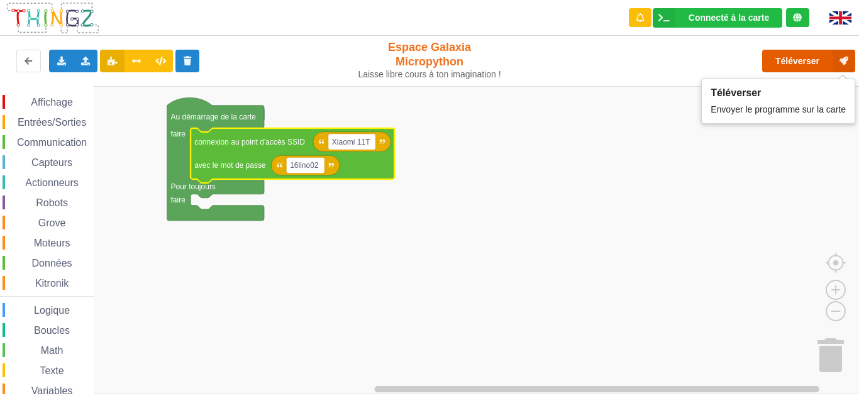
click at [810, 59] on button "Téléverser" at bounding box center [808, 61] width 93 height 23
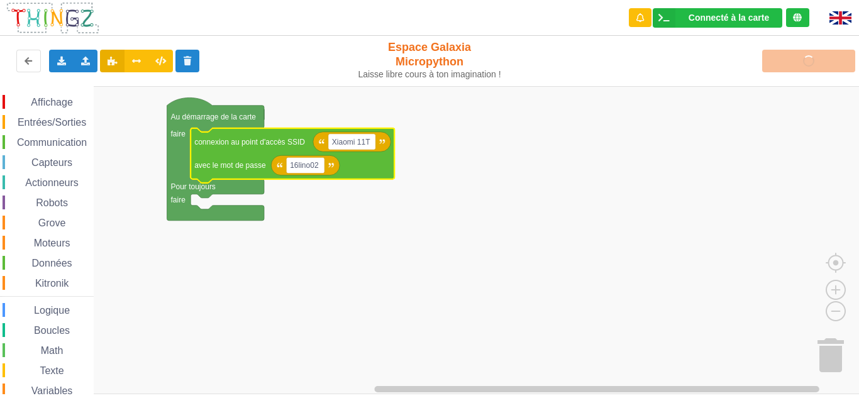
click at [302, 289] on rect "Espace de travail de Blocky" at bounding box center [433, 240] width 867 height 308
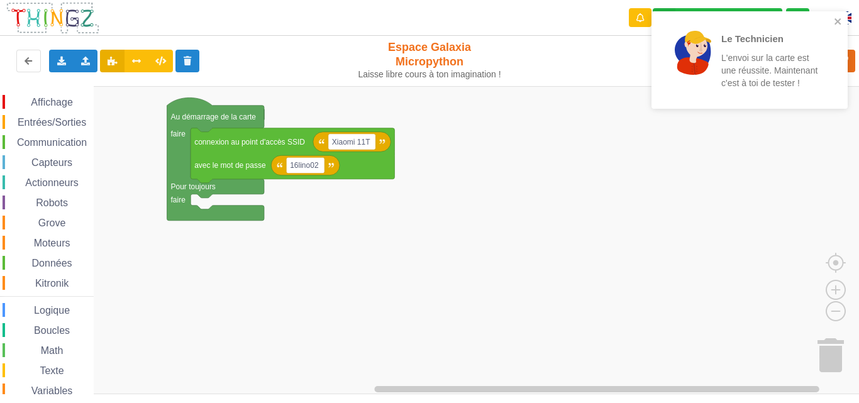
click at [388, 270] on rect "Espace de travail de Blocky" at bounding box center [433, 240] width 867 height 308
